Goal: Information Seeking & Learning: Learn about a topic

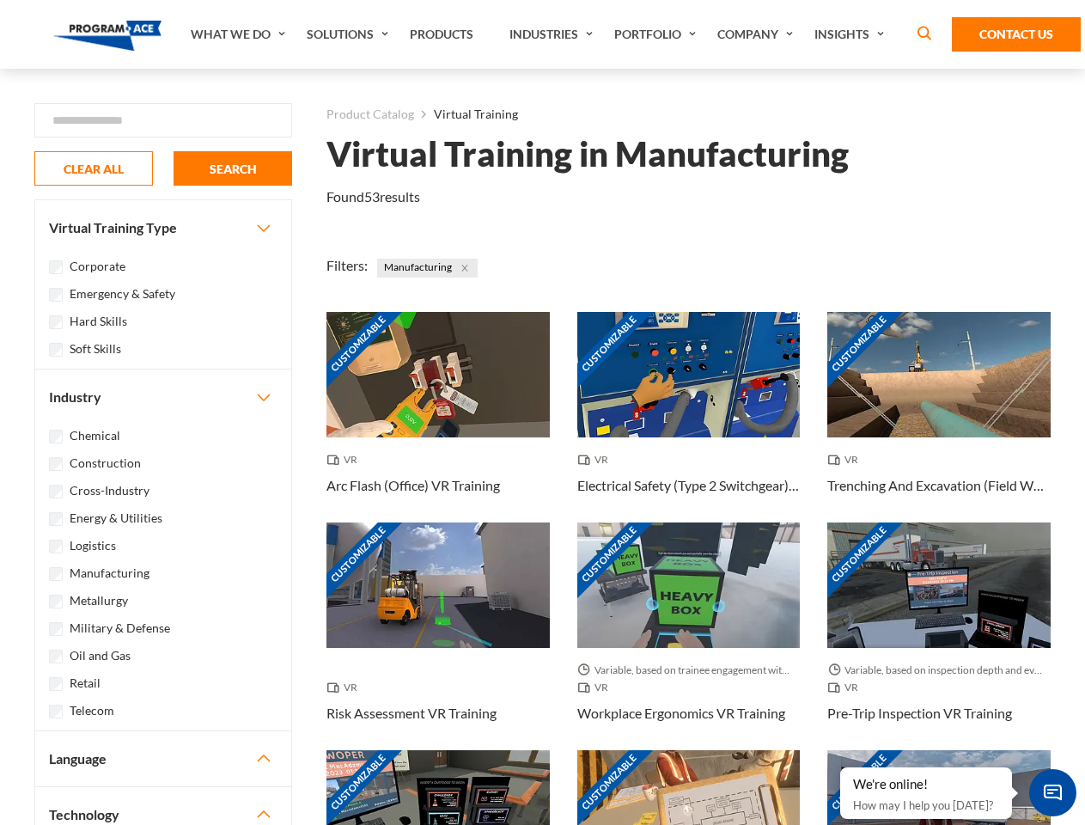
click at [240, 34] on link "What We Do" at bounding box center [240, 34] width 116 height 69
click at [350, 34] on link "Solutions" at bounding box center [349, 34] width 103 height 69
click at [553, 34] on link "Industries" at bounding box center [553, 34] width 105 height 69
click at [758, 34] on link "Company" at bounding box center [757, 34] width 97 height 69
click at [852, 34] on link "Insights" at bounding box center [851, 34] width 91 height 69
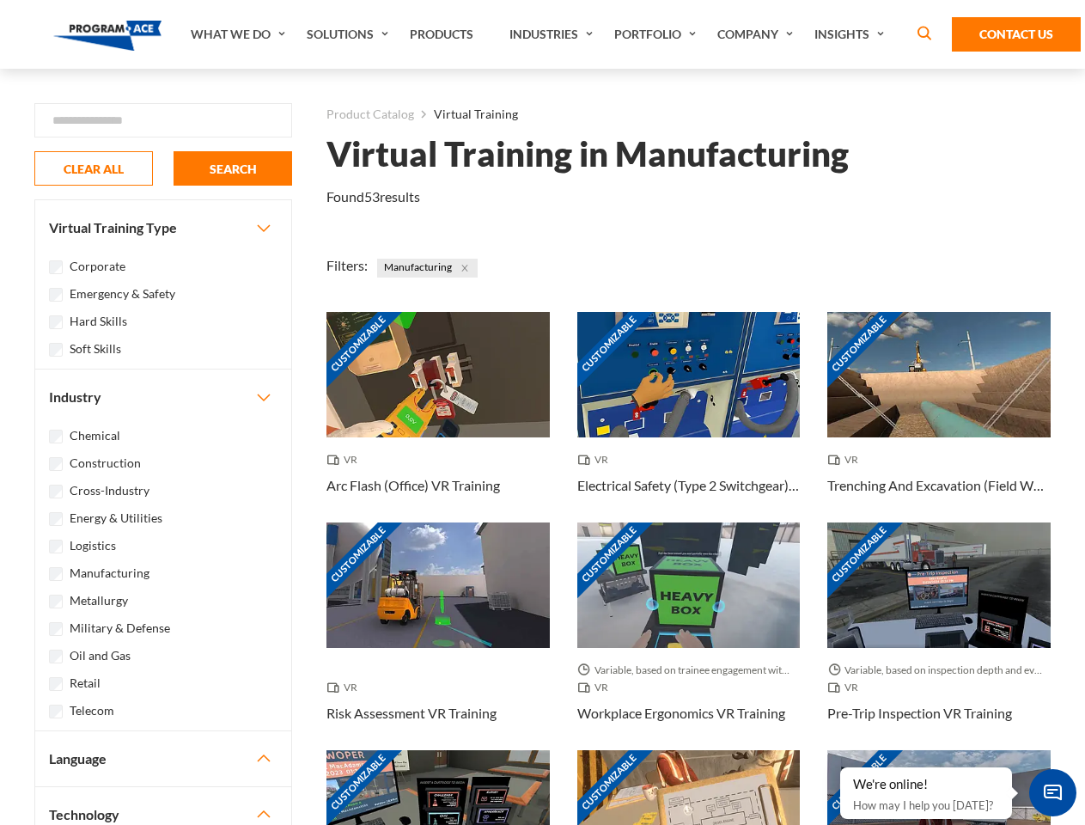
click at [0, 0] on div "Blog White Papers News" at bounding box center [0, 0] width 0 height 0
click at [0, 0] on strong "How Virtual Learning Can Enhance Workforce Productivity: A Guide for L&D Manage…" at bounding box center [0, 0] width 0 height 0
click at [1052, 792] on span "Minimize live chat window" at bounding box center [1052, 792] width 63 height 63
click at [841, 768] on div "Customizable" at bounding box center [938, 812] width 223 height 125
